Goal: Transaction & Acquisition: Purchase product/service

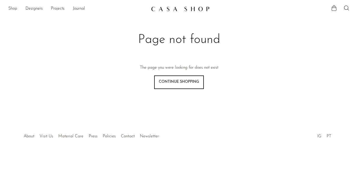
click at [13, 10] on link "Shop" at bounding box center [12, 8] width 9 height 7
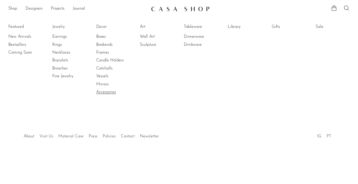
click at [104, 92] on link "Accessories" at bounding box center [115, 92] width 39 height 6
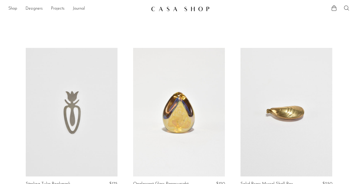
click at [347, 10] on icon at bounding box center [347, 8] width 6 height 6
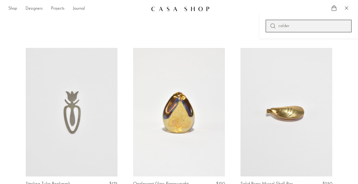
type input "calder"
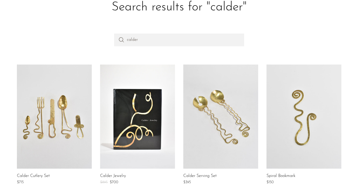
scroll to position [49, 0]
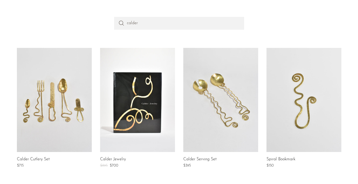
click at [82, 103] on link at bounding box center [54, 100] width 75 height 104
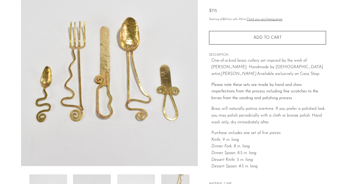
scroll to position [55, 0]
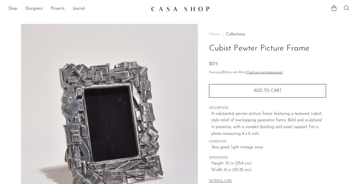
click at [347, 8] on icon at bounding box center [347, 8] width 6 height 6
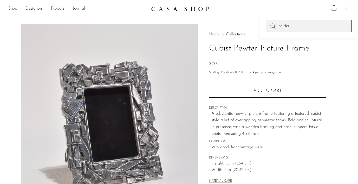
type input "calder"
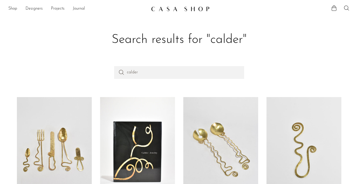
click at [53, 119] on link at bounding box center [54, 149] width 75 height 104
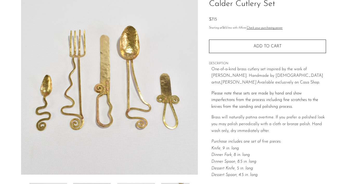
scroll to position [44, 0]
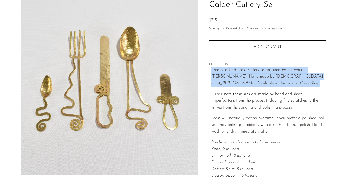
drag, startPoint x: 303, startPoint y: 83, endPoint x: 208, endPoint y: 68, distance: 96.6
click at [208, 68] on div "Home Collections Calder Cutlery Set $715 Starting at $65 /mo with Affirm. Check…" at bounding box center [267, 102] width 139 height 245
copy div "One-of-a-kind brass cutlery set inspired by the work of Alexander Calder. Handm…"
